Goal: Task Accomplishment & Management: Complete application form

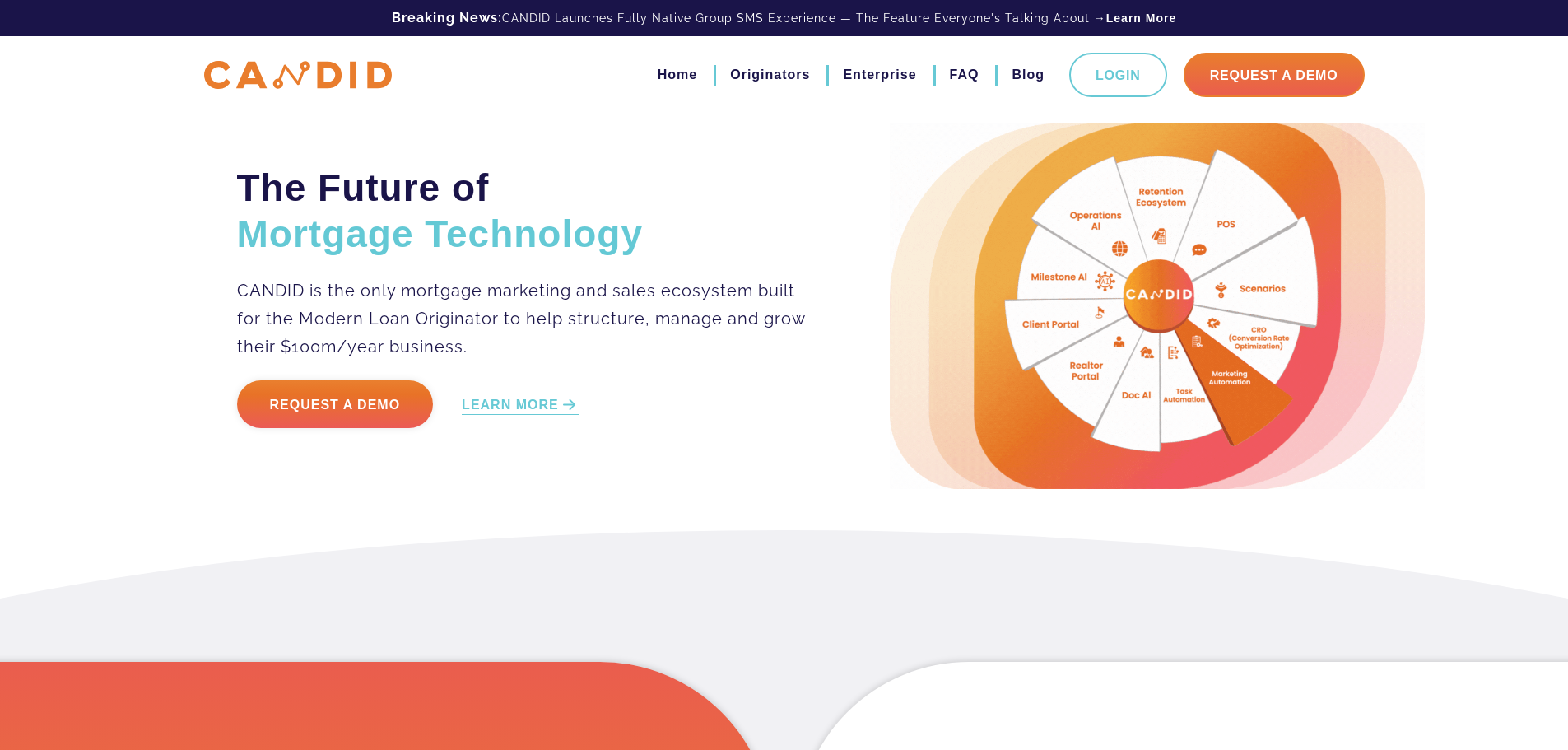
click at [339, 410] on link "Request a Demo" at bounding box center [335, 404] width 197 height 48
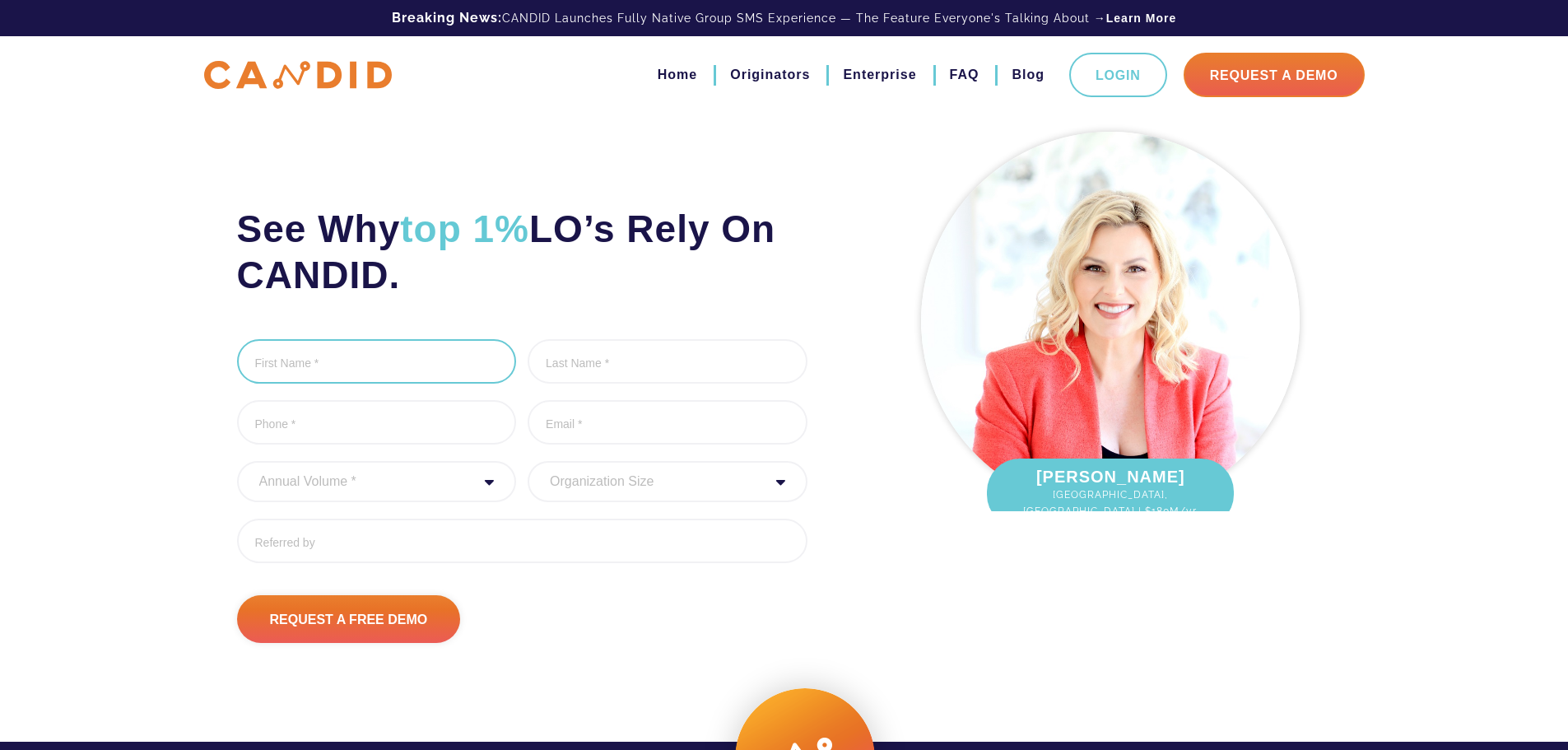
click at [351, 352] on input "First Name *" at bounding box center [377, 361] width 280 height 45
click at [382, 371] on input "First Name *" at bounding box center [377, 361] width 280 height 45
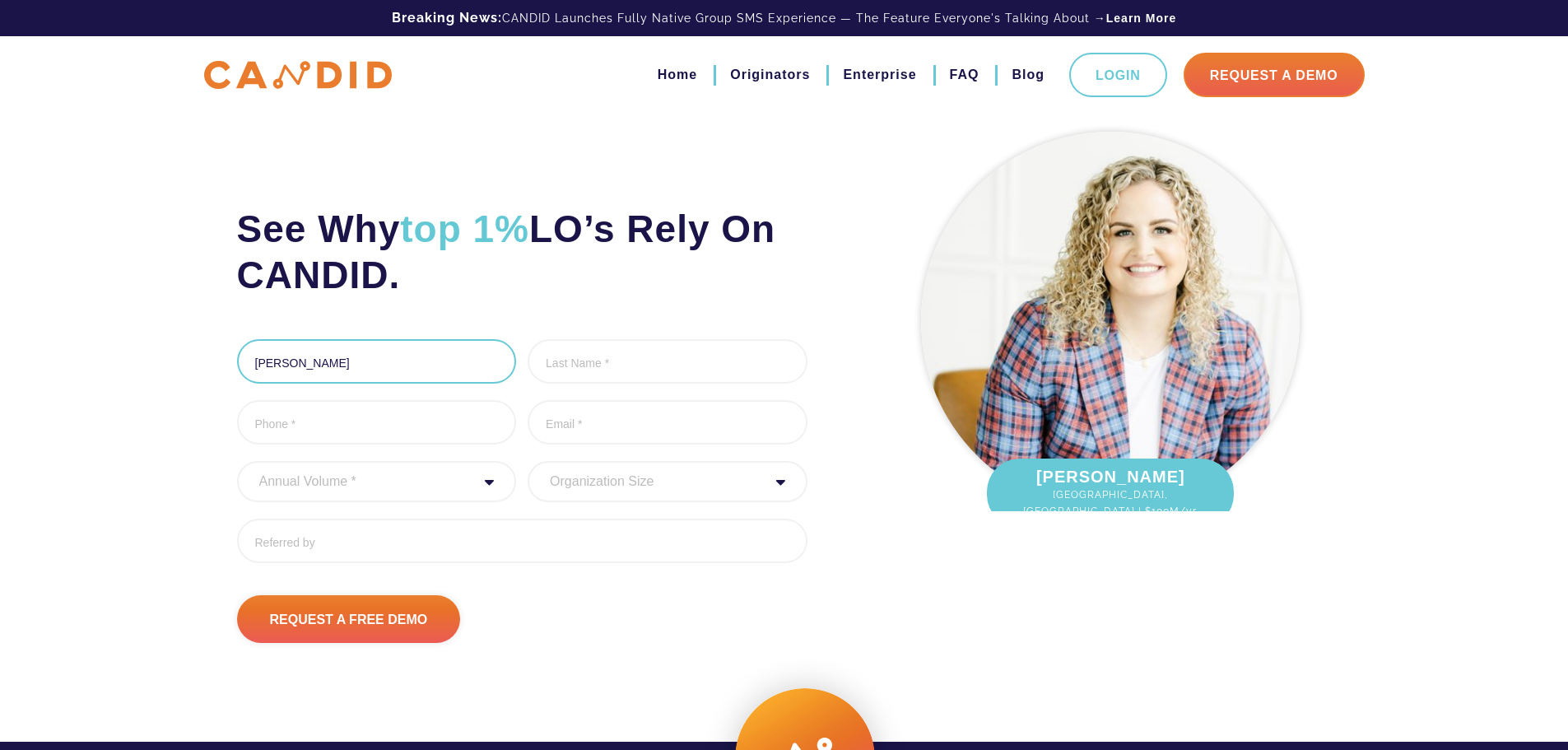
type input "[PERSON_NAME]"
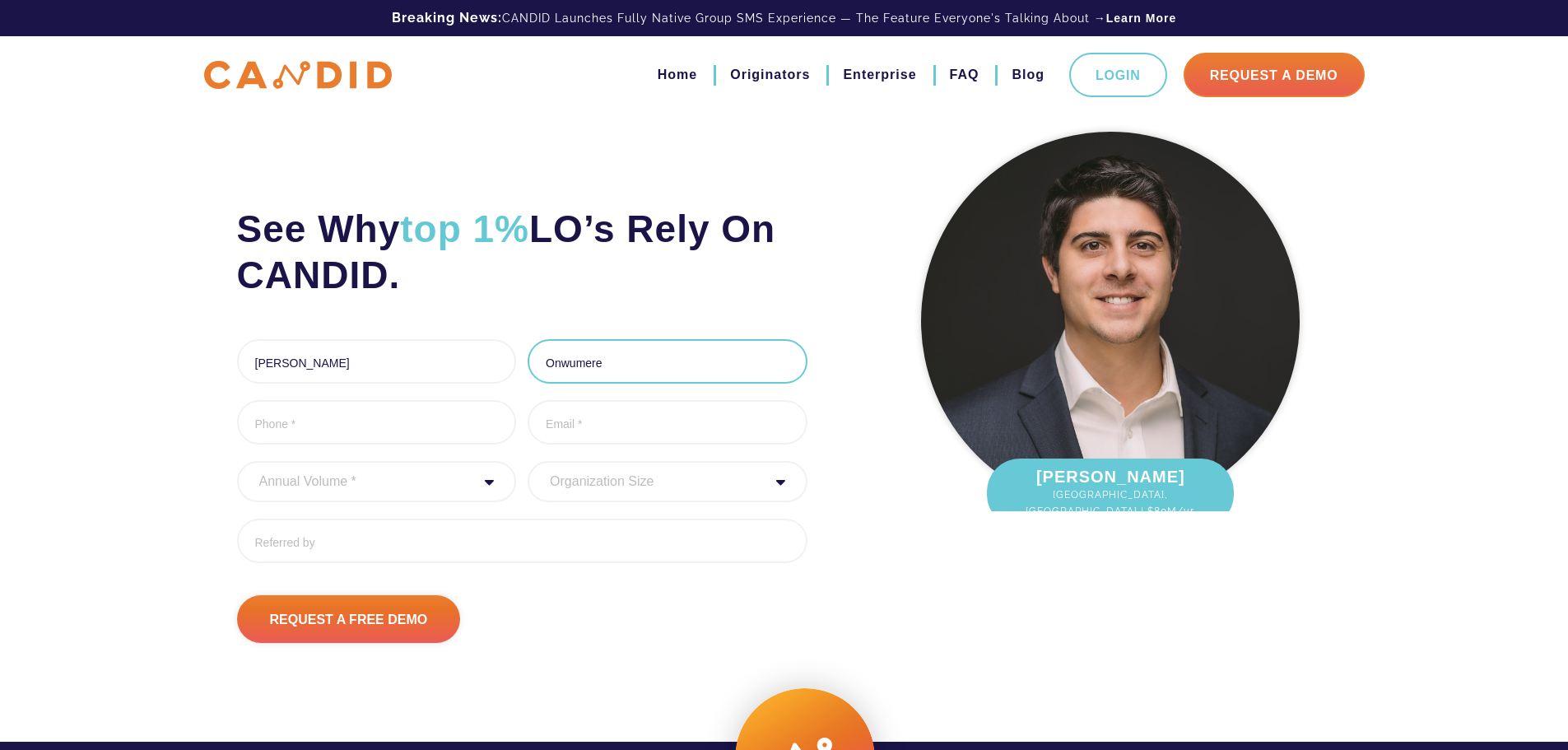
type input "Onwumere"
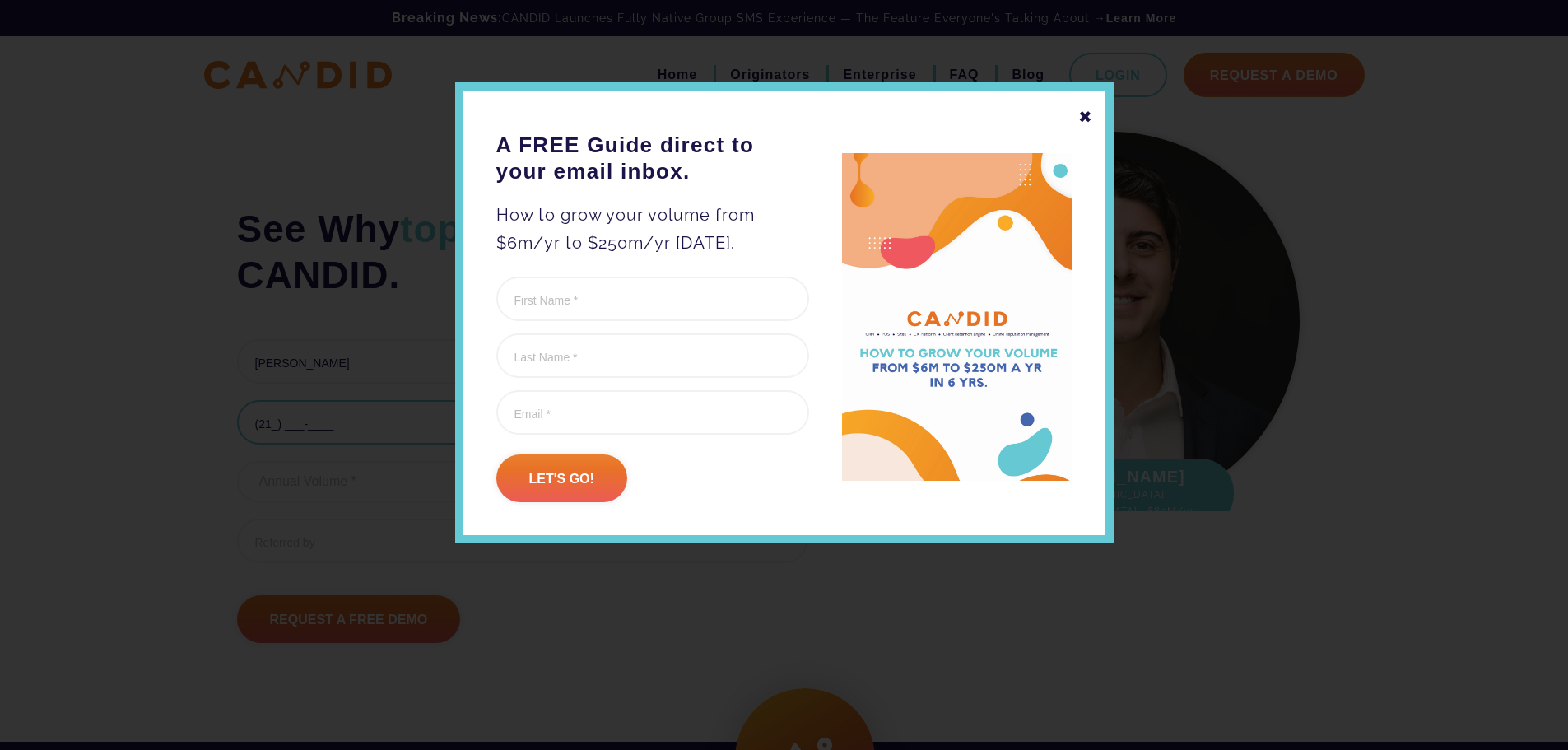
type input "(214) ___-____"
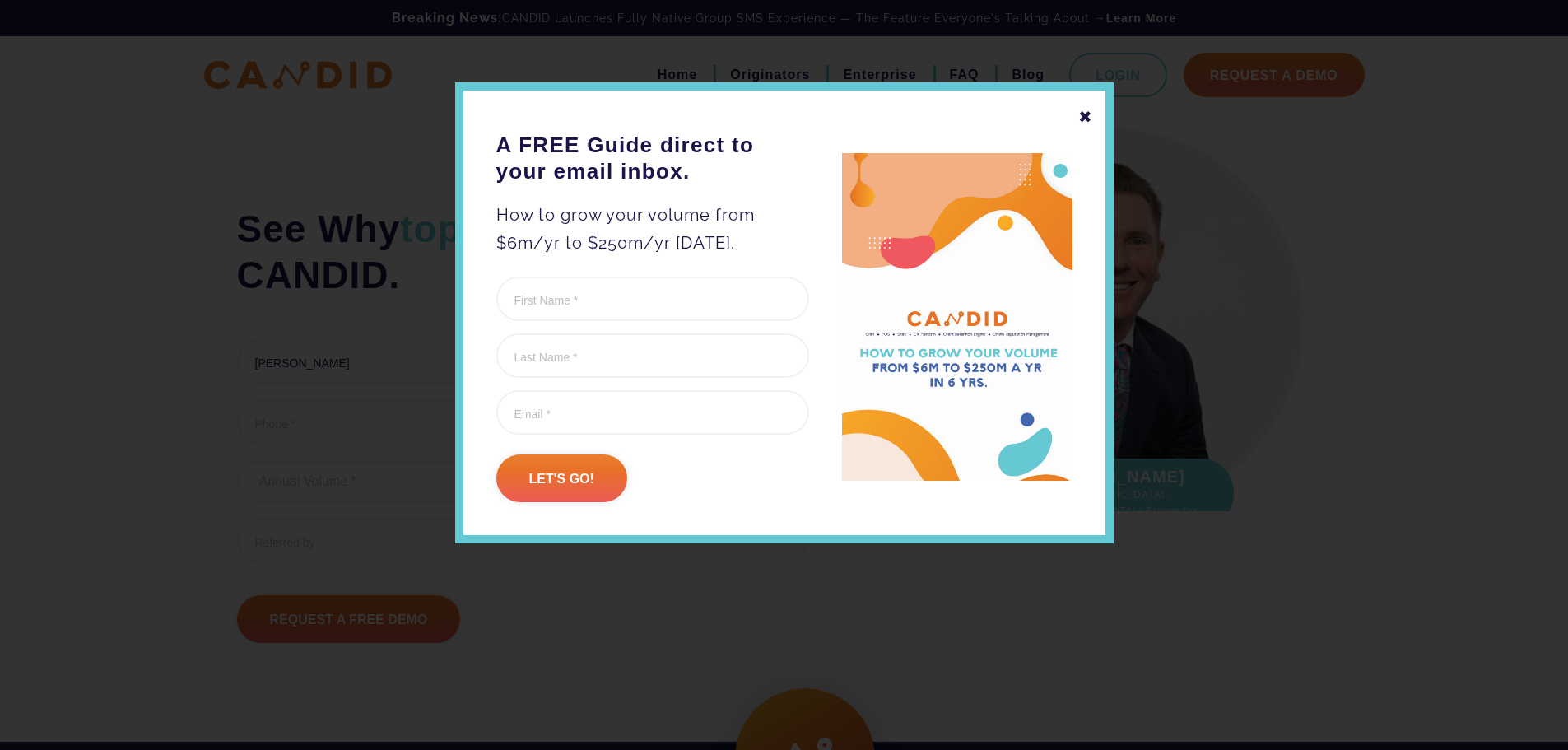
click at [1090, 112] on div "✖" at bounding box center [1086, 117] width 15 height 28
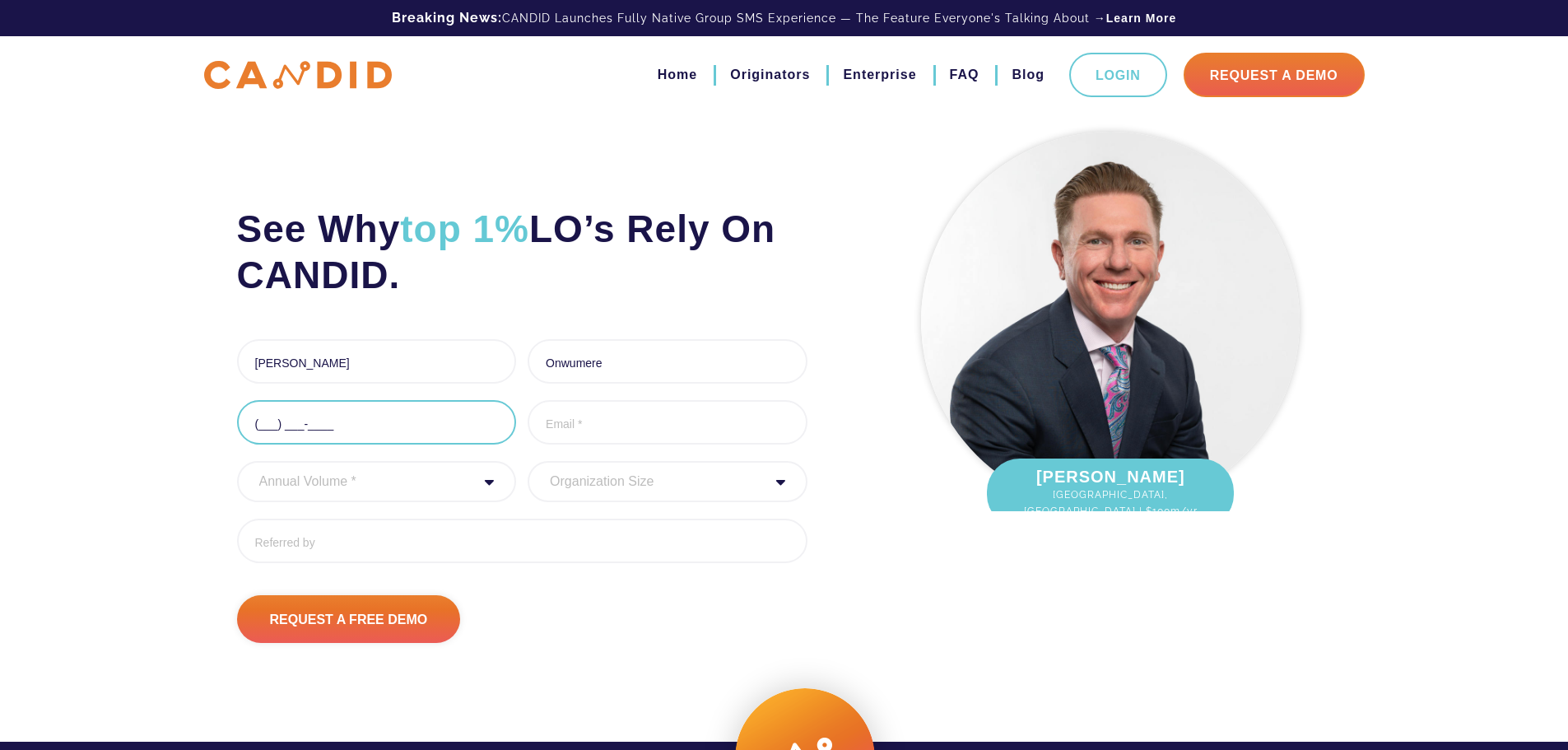
click at [273, 418] on input "(___) ___-____" at bounding box center [377, 422] width 280 height 45
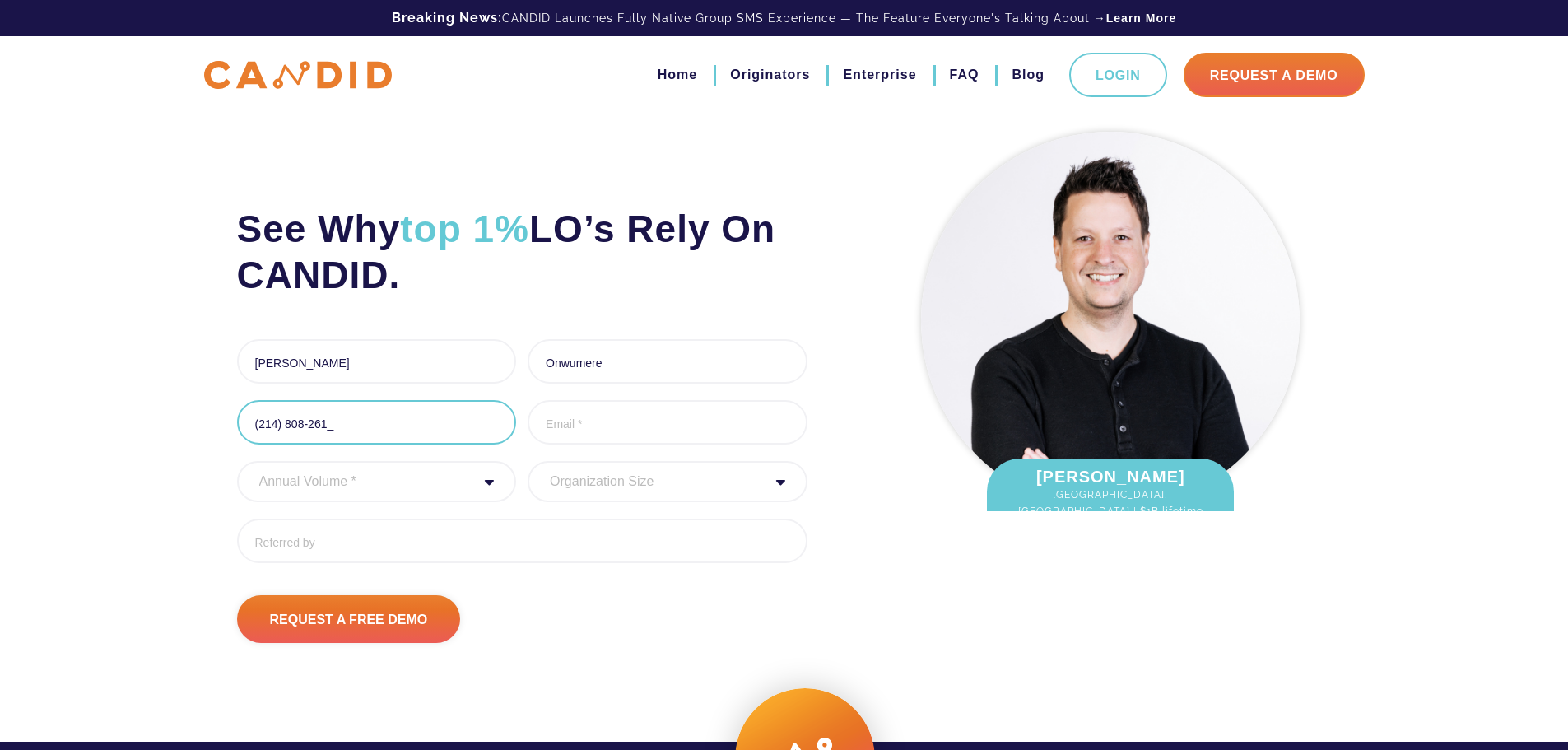
type input "[PHONE_NUMBER]"
type input "d"
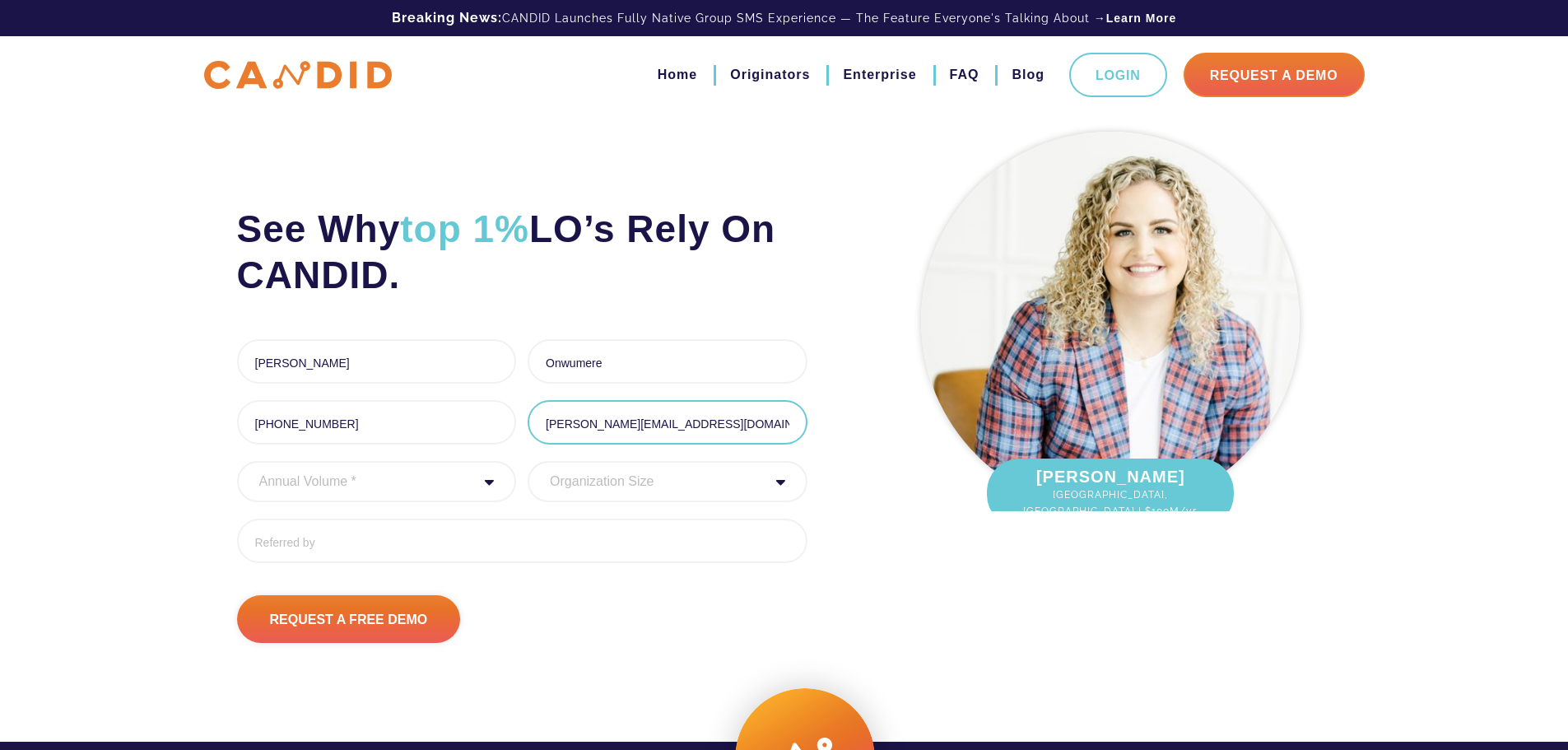
type input "[PERSON_NAME][EMAIL_ADDRESS][DOMAIN_NAME]"
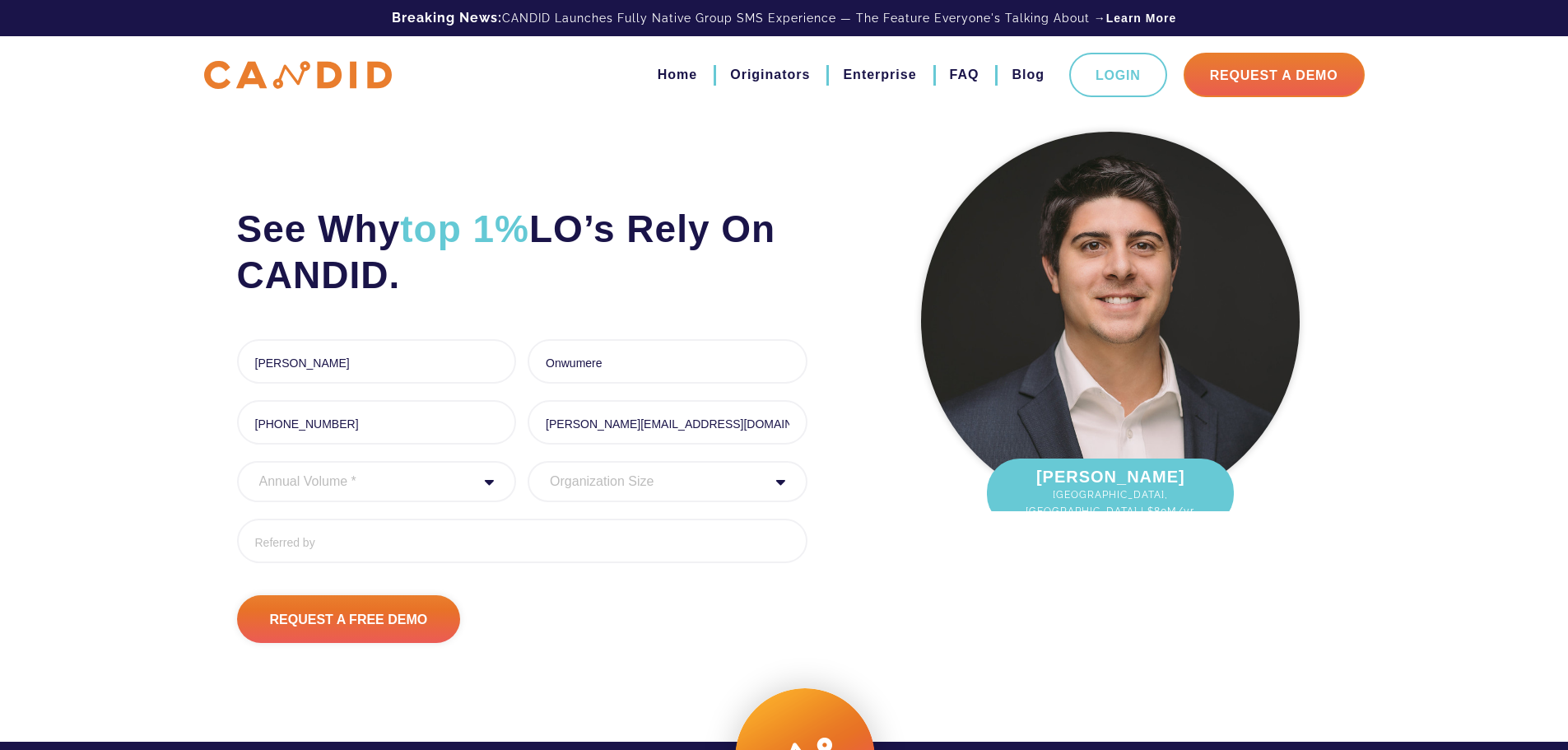
click at [381, 482] on select "Annual Volume * 0 to 25M 25M to 50M 50M to 75M 75M to 100M 100M to 150M 150M to…" at bounding box center [377, 482] width 280 height 41
select select "20000000"
click at [237, 461] on select "Annual Volume * 0 to 25M 25M to 50M 50M to 75M 75M to 100M 100M to 150M 150M to…" at bounding box center [377, 482] width 280 height 41
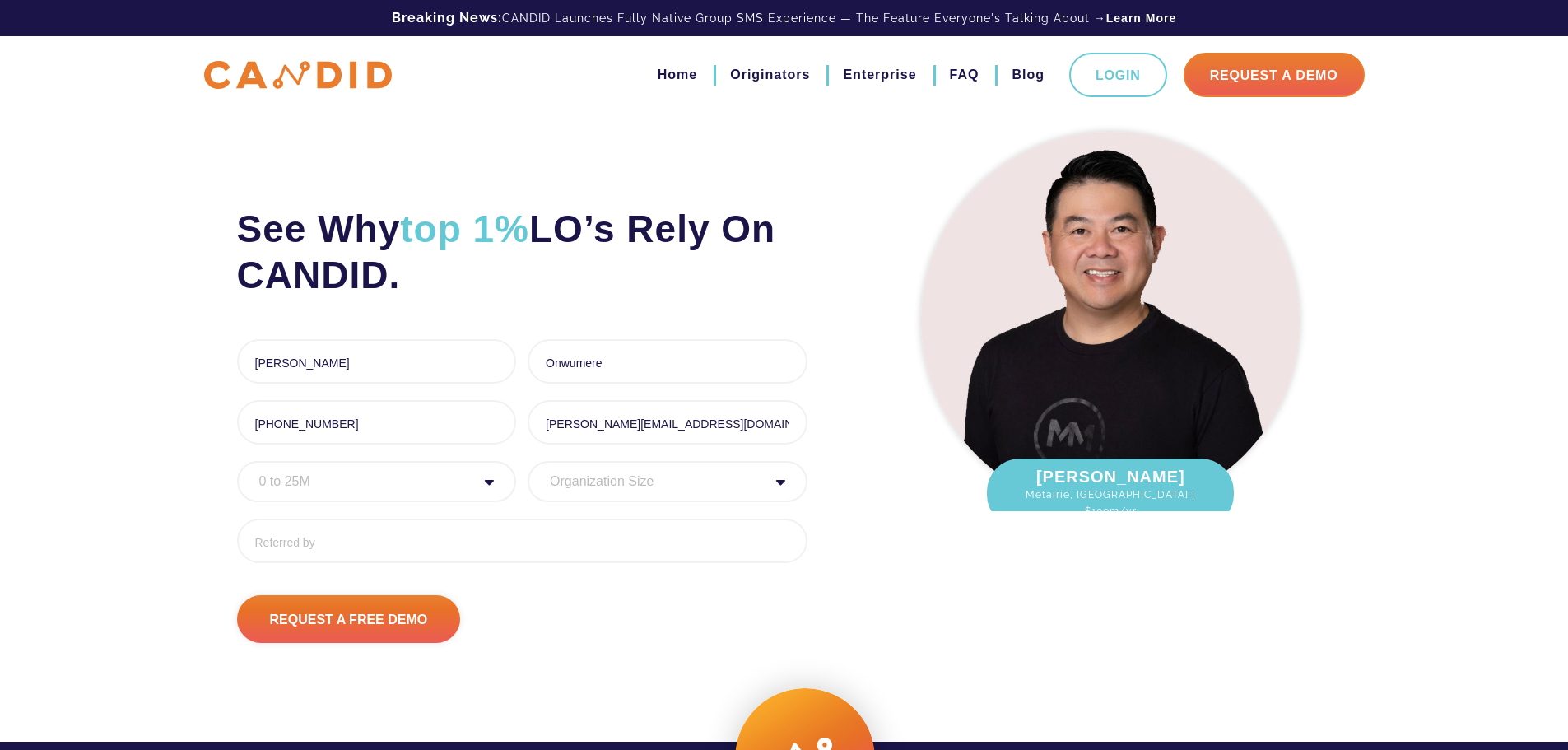
click at [651, 482] on select "Organization Size 1 - 10 11 - 50 51 - 100 101 - 200 201 - 300 300 - 500 501+" at bounding box center [668, 482] width 280 height 41
select select "1 - 10"
click at [528, 461] on select "Organization Size 1 - 10 11 - 50 51 - 100 101 - 200 201 - 300 300 - 500 501+" at bounding box center [668, 482] width 280 height 41
click at [394, 544] on input "Referred By" at bounding box center [522, 541] width 570 height 45
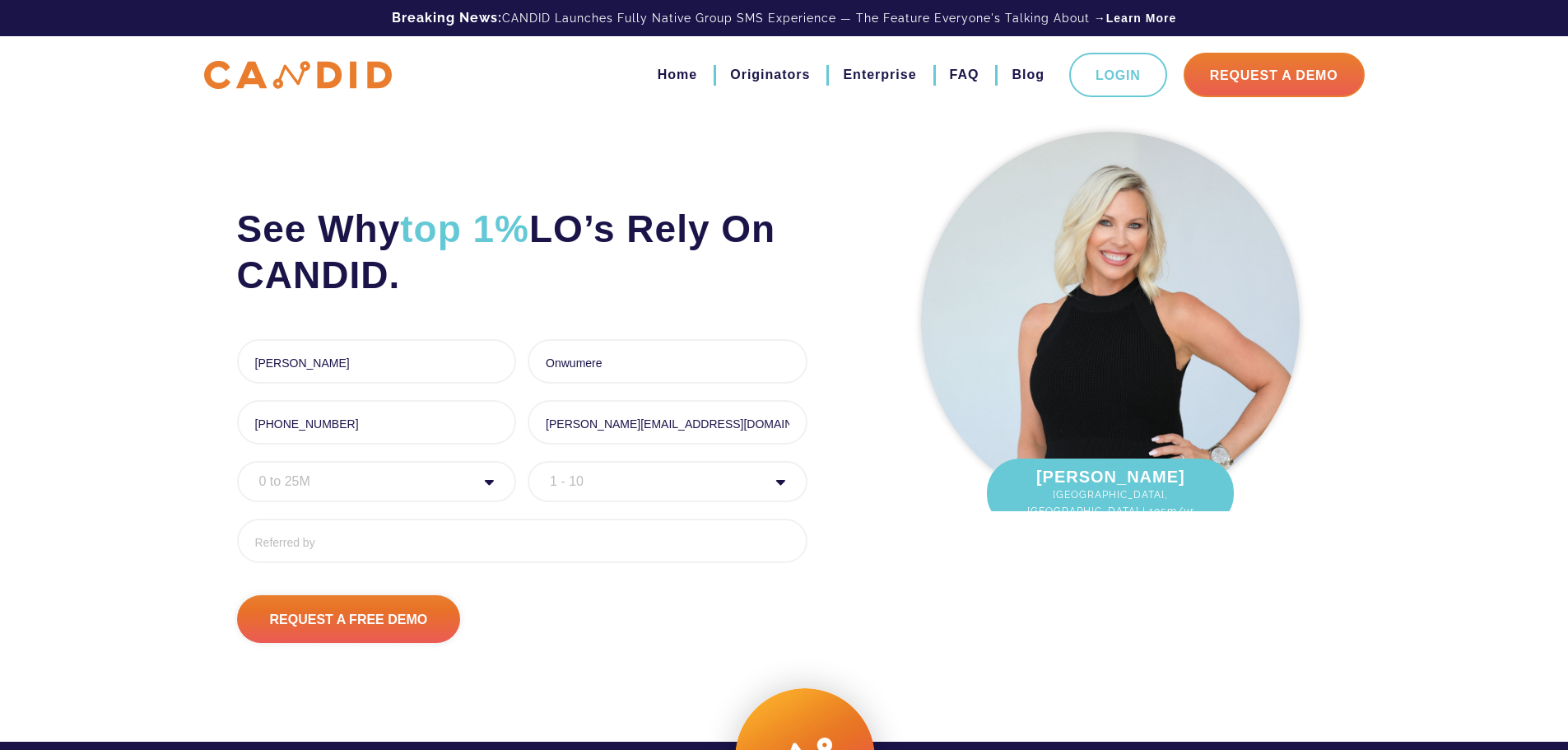
click at [409, 625] on input "Request A Free Demo" at bounding box center [349, 619] width 224 height 48
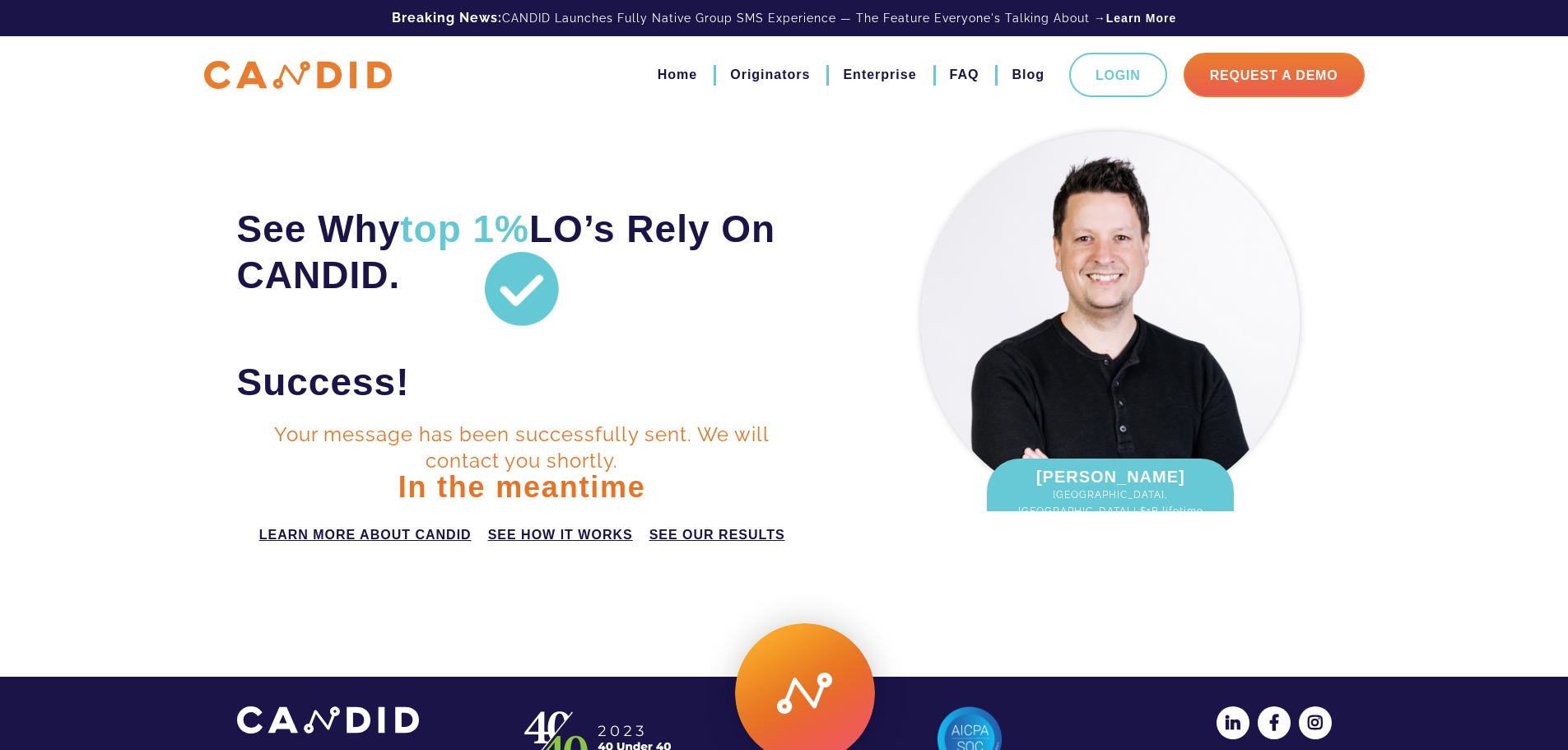
click at [542, 529] on link "see how it works" at bounding box center [560, 535] width 145 height 20
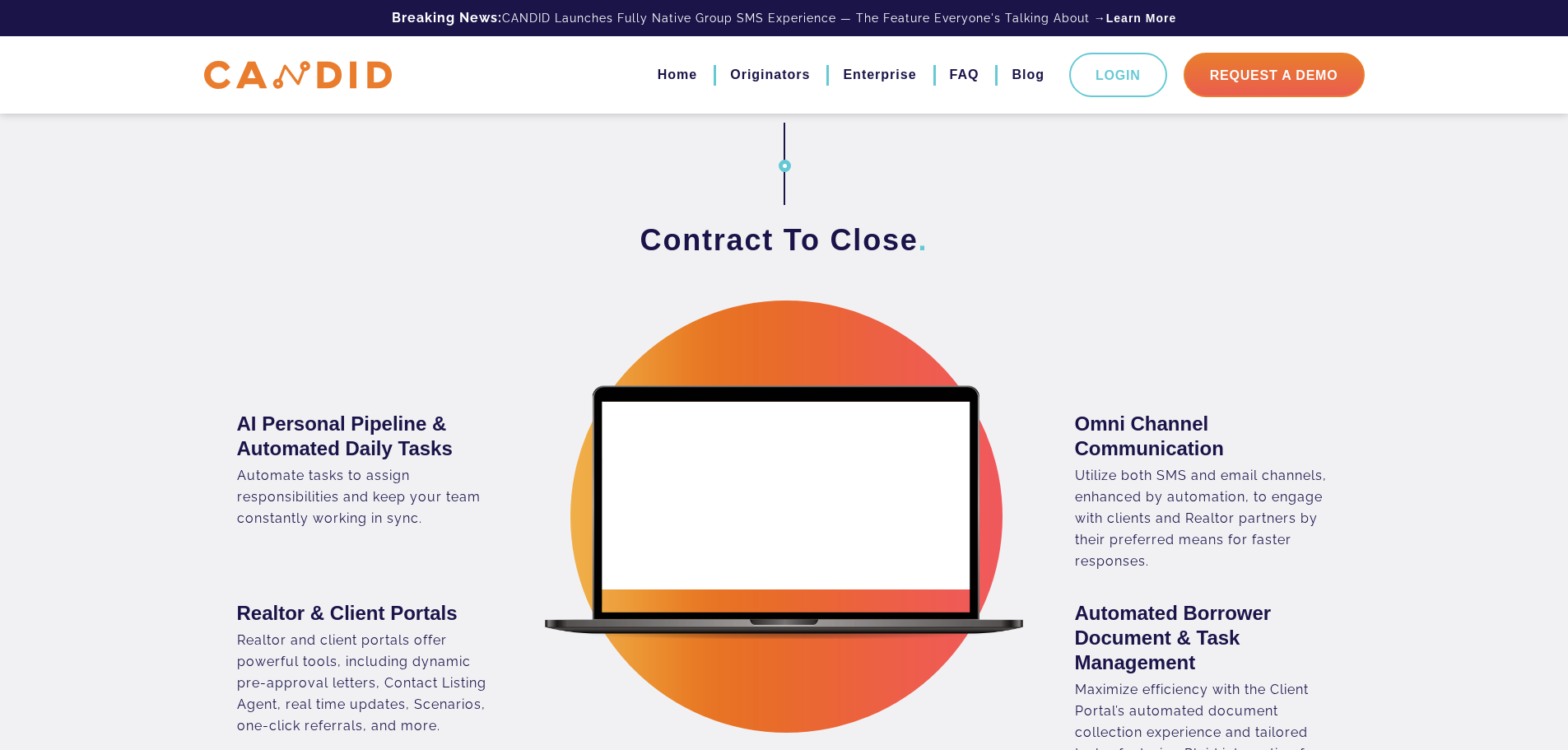
scroll to position [1631, 0]
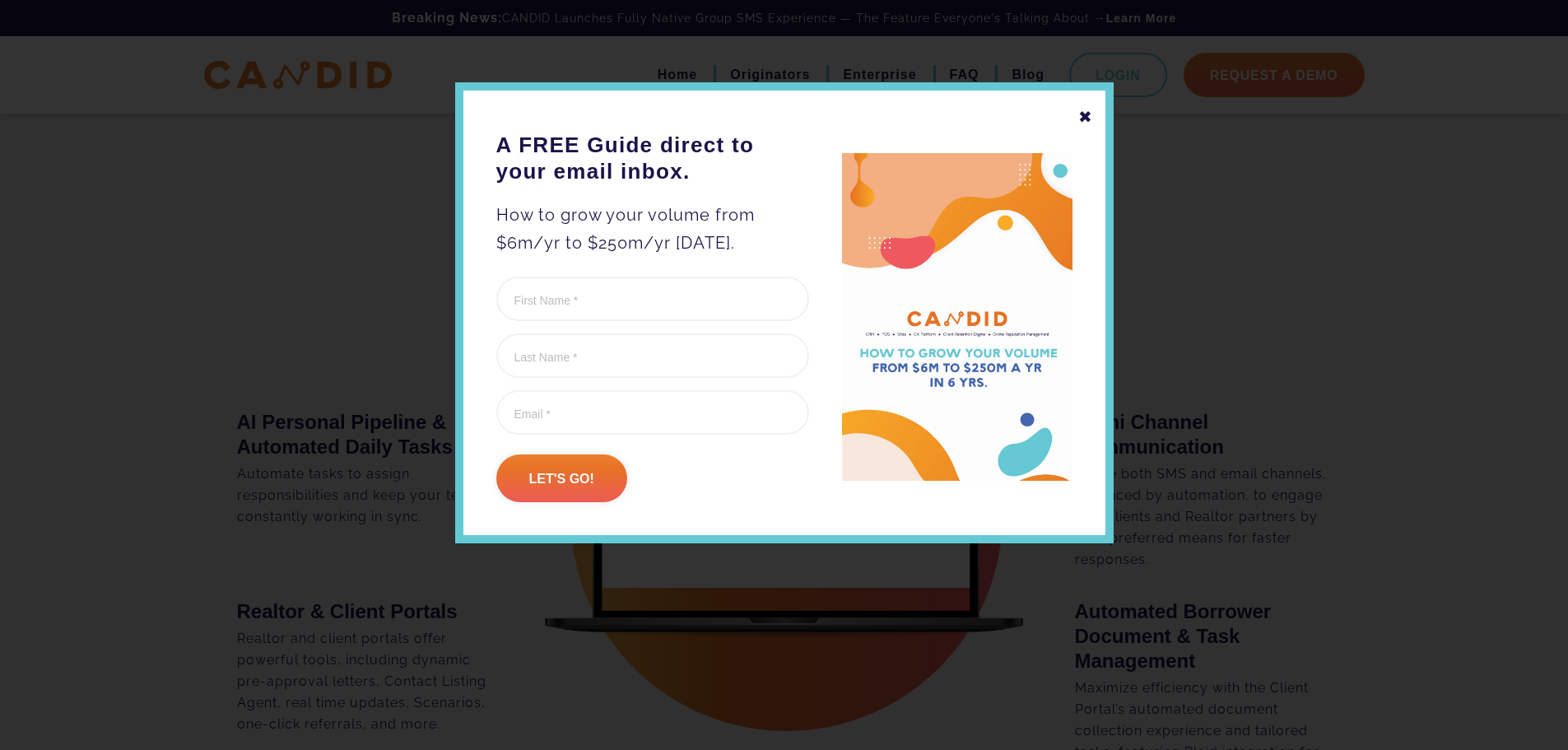
click at [1077, 111] on div "✖ A FREE Guide direct to your email inbox. How to grow your volume from $6m/yr …" at bounding box center [784, 313] width 658 height 461
click at [1081, 122] on div "✖" at bounding box center [1086, 117] width 15 height 28
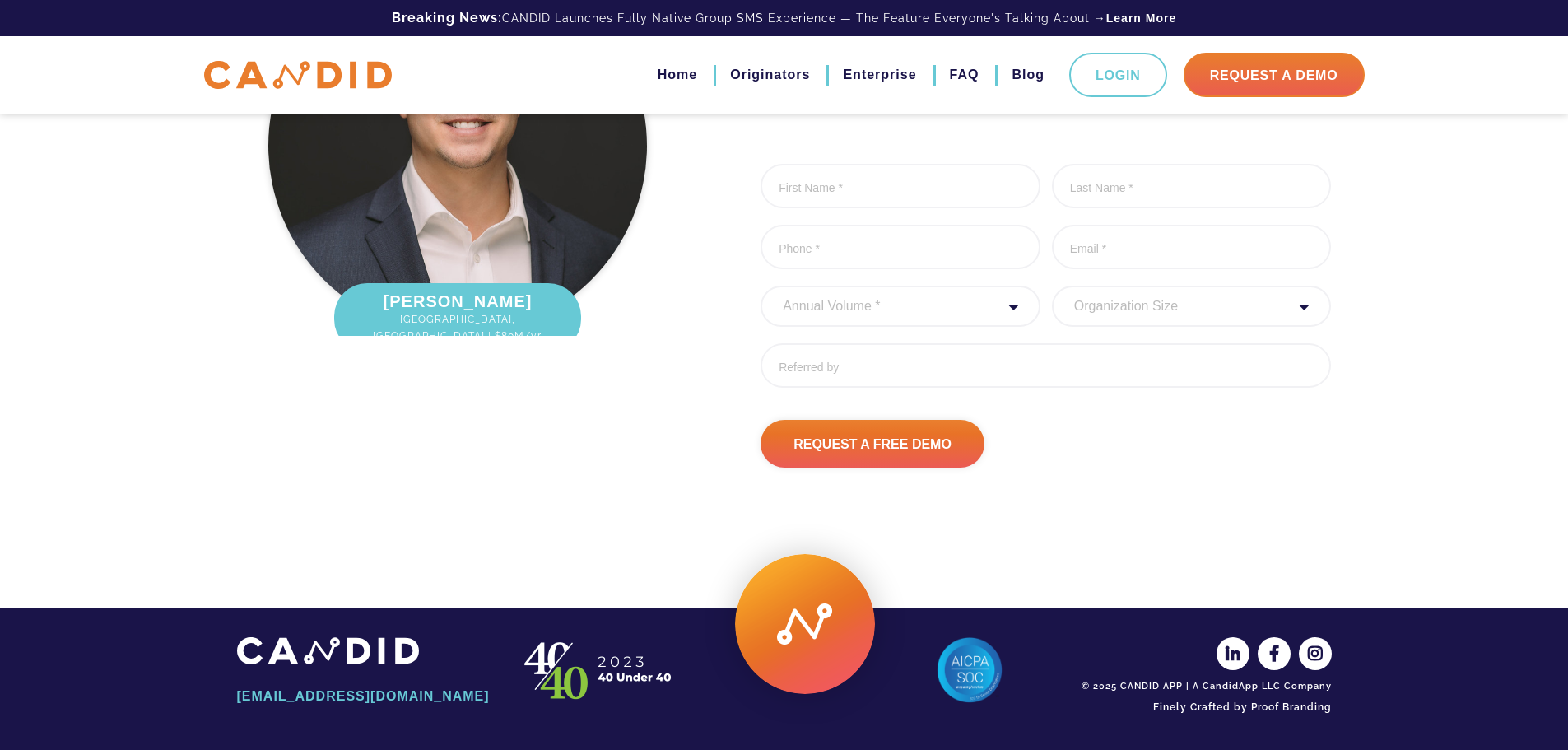
scroll to position [5134, 0]
